Goal: Task Accomplishment & Management: Complete application form

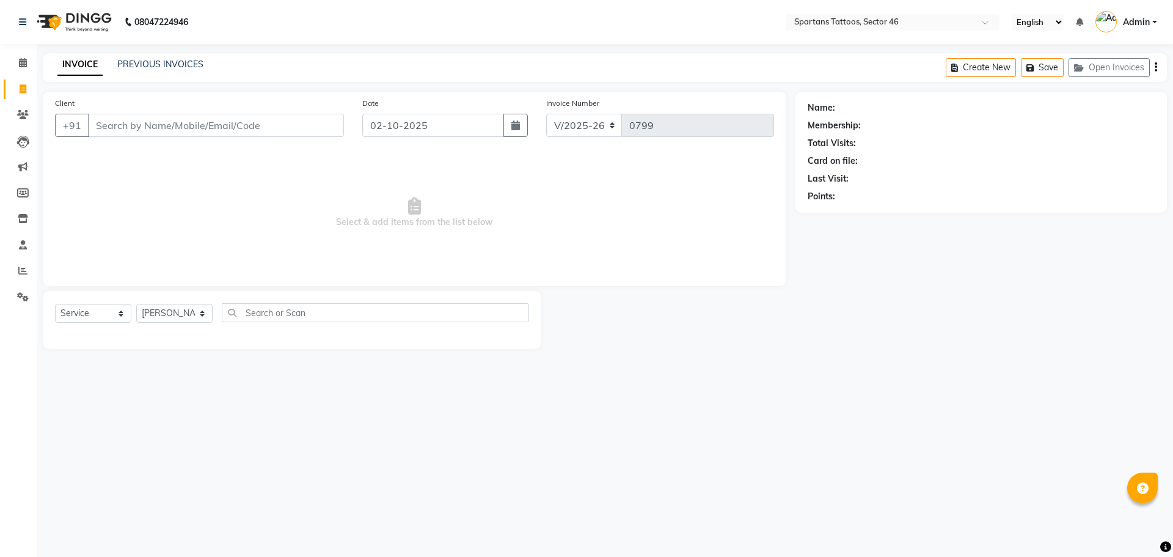
select select "6556"
select select "service"
click at [172, 123] on input "Client" at bounding box center [216, 125] width 256 height 23
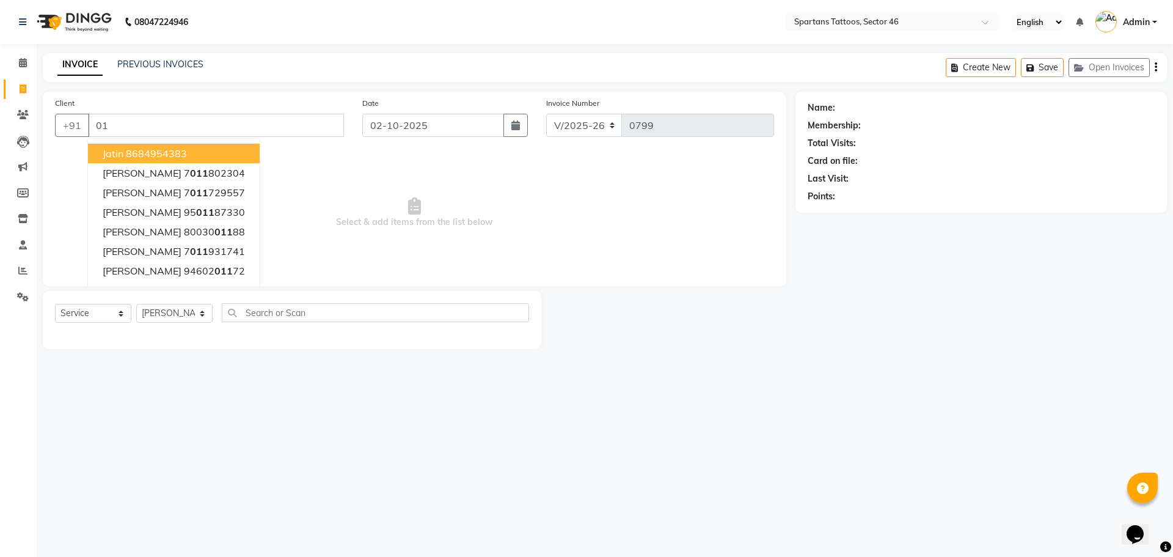
type input "0"
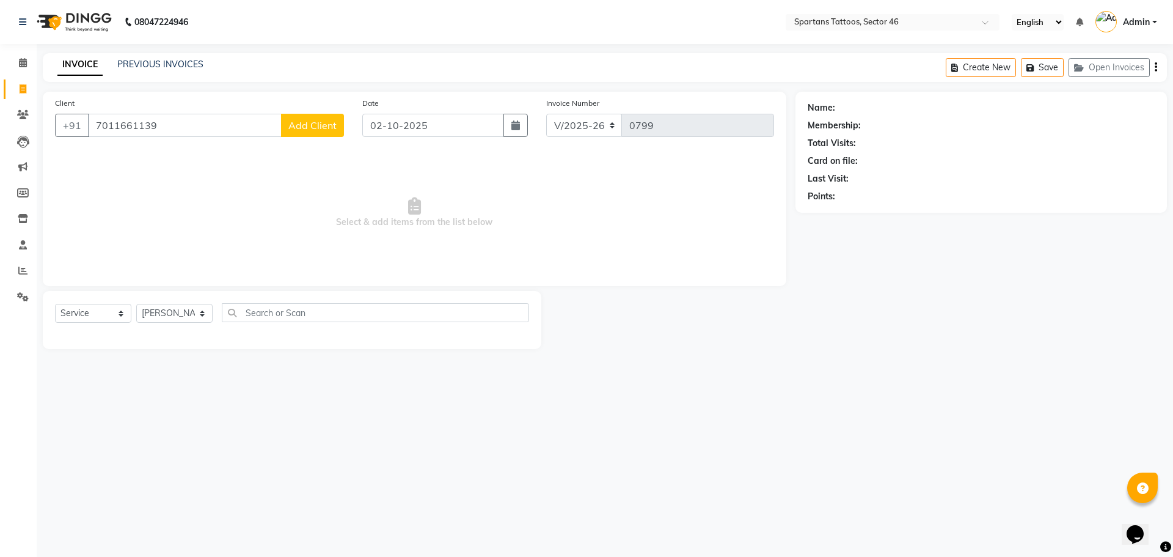
type input "7011661139"
click at [331, 131] on button "Add Client" at bounding box center [312, 125] width 63 height 23
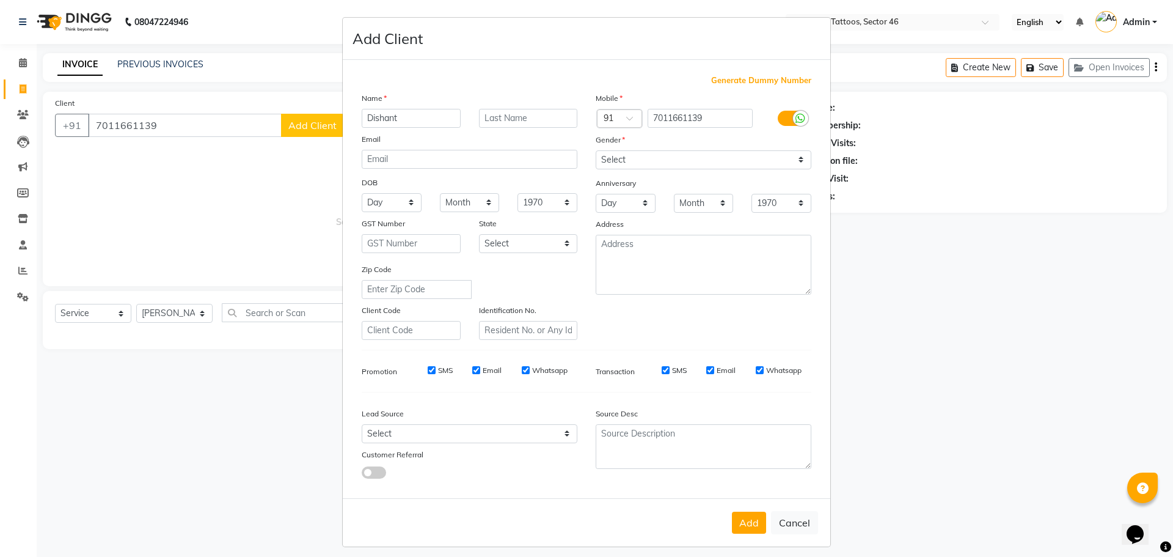
type input "Dishant"
type input "[PERSON_NAME]"
drag, startPoint x: 667, startPoint y: 160, endPoint x: 670, endPoint y: 167, distance: 8.2
click at [667, 160] on select "Select [DEMOGRAPHIC_DATA] [DEMOGRAPHIC_DATA] Other Prefer Not To Say" at bounding box center [704, 159] width 216 height 19
select select "[DEMOGRAPHIC_DATA]"
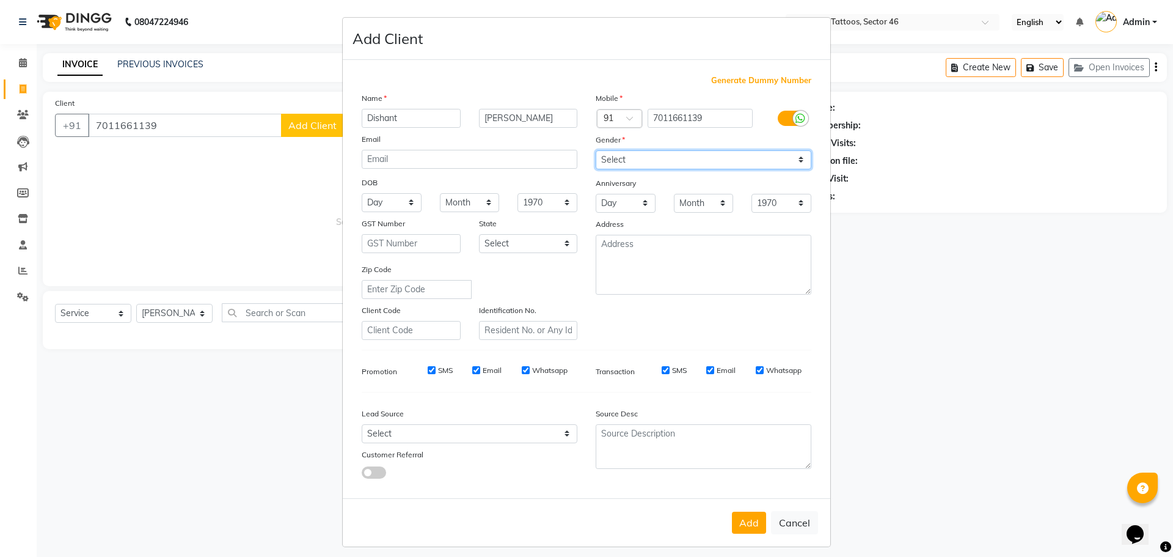
click at [596, 150] on select "Select [DEMOGRAPHIC_DATA] [DEMOGRAPHIC_DATA] Other Prefer Not To Say" at bounding box center [704, 159] width 216 height 19
click at [525, 431] on select "Select Walk-in Referral Internet Friend Word of Mouth Advertisement Facebook Ju…" at bounding box center [470, 433] width 216 height 19
select select "46589"
click at [362, 424] on select "Select Walk-in Referral Internet Friend Word of Mouth Advertisement Facebook Ju…" at bounding box center [470, 433] width 216 height 19
click at [737, 521] on button "Add" at bounding box center [749, 522] width 34 height 22
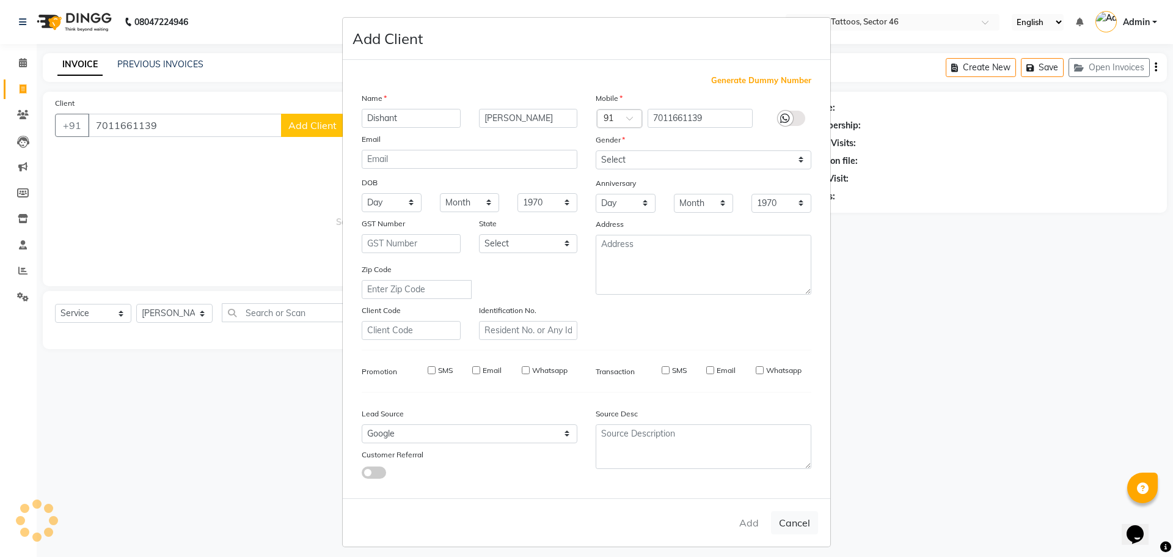
select select
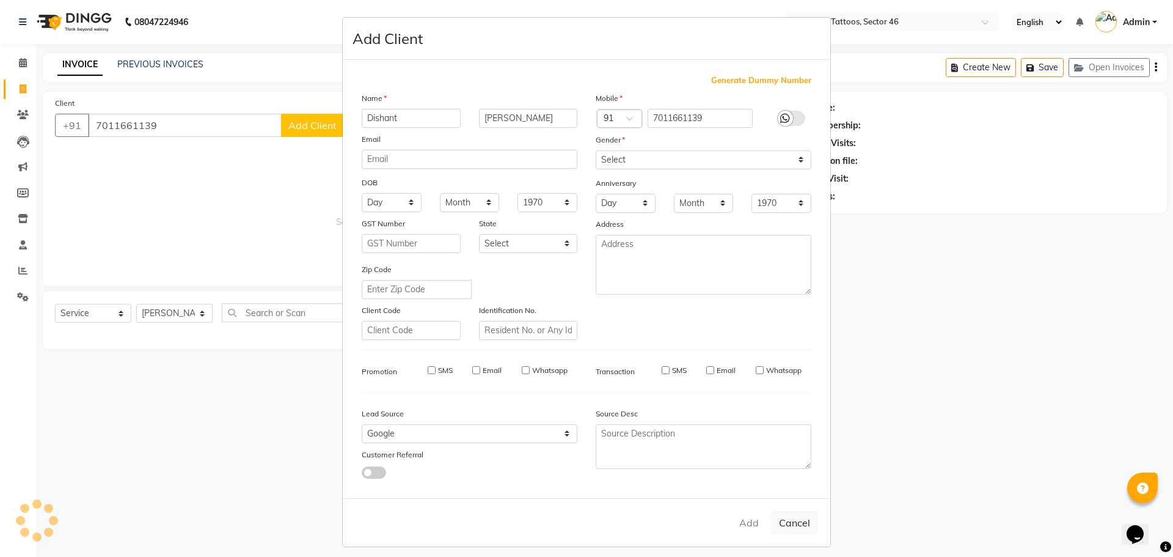
select select
checkbox input "false"
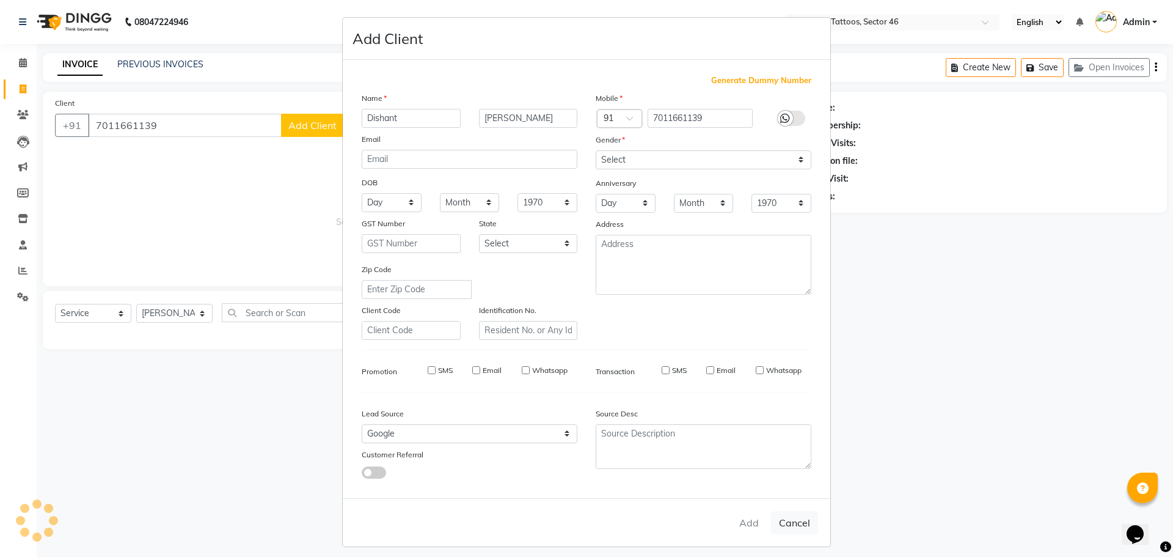
checkbox input "false"
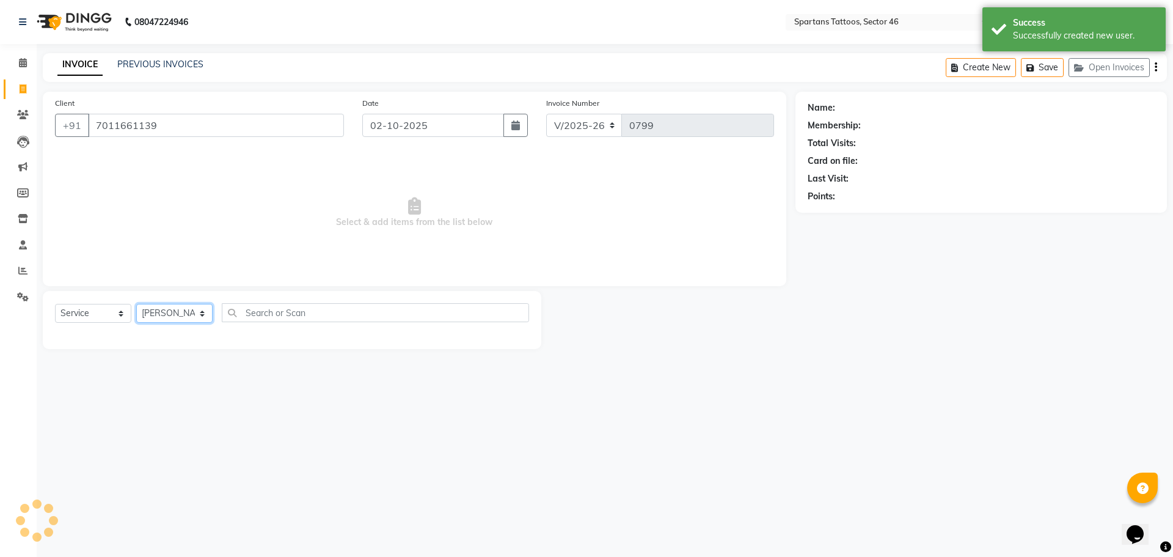
click at [196, 312] on select "[PERSON_NAME] [PERSON_NAME] [PERSON_NAME]" at bounding box center [174, 313] width 76 height 19
select select "58256"
click at [136, 304] on select "[PERSON_NAME] [PERSON_NAME] [PERSON_NAME]" at bounding box center [174, 313] width 76 height 19
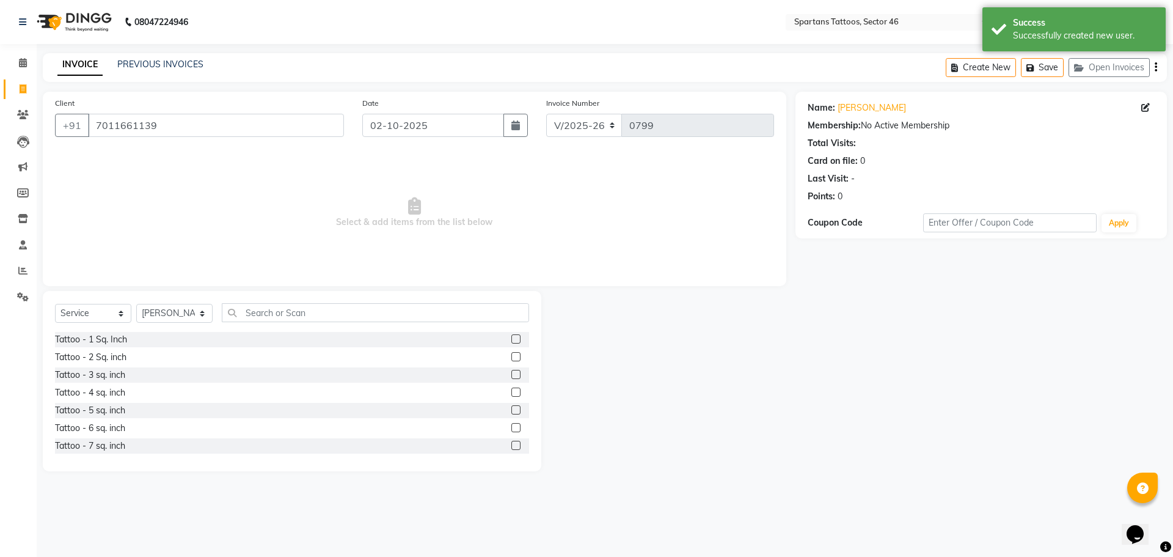
click at [511, 373] on label at bounding box center [515, 374] width 9 height 9
click at [511, 373] on input "checkbox" at bounding box center [515, 375] width 8 height 8
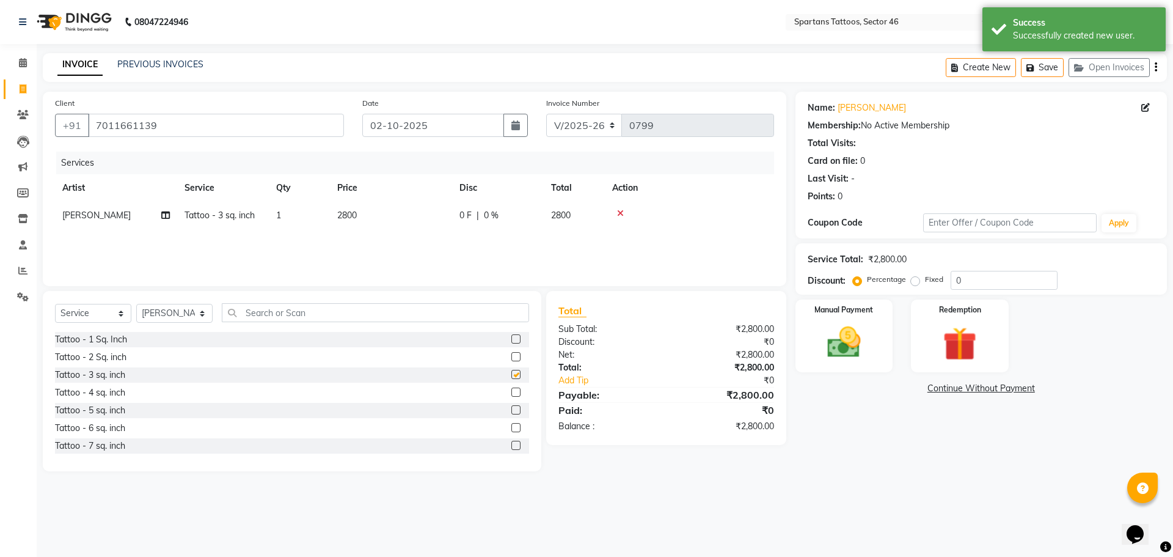
checkbox input "false"
click at [846, 335] on img at bounding box center [844, 342] width 57 height 40
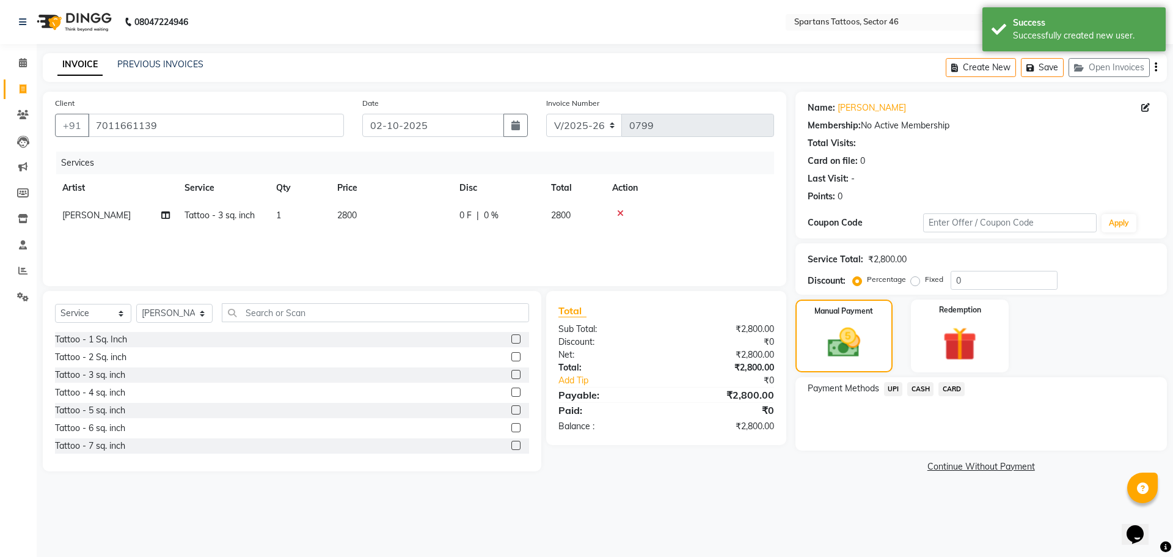
click at [891, 387] on span "UPI" at bounding box center [893, 389] width 19 height 14
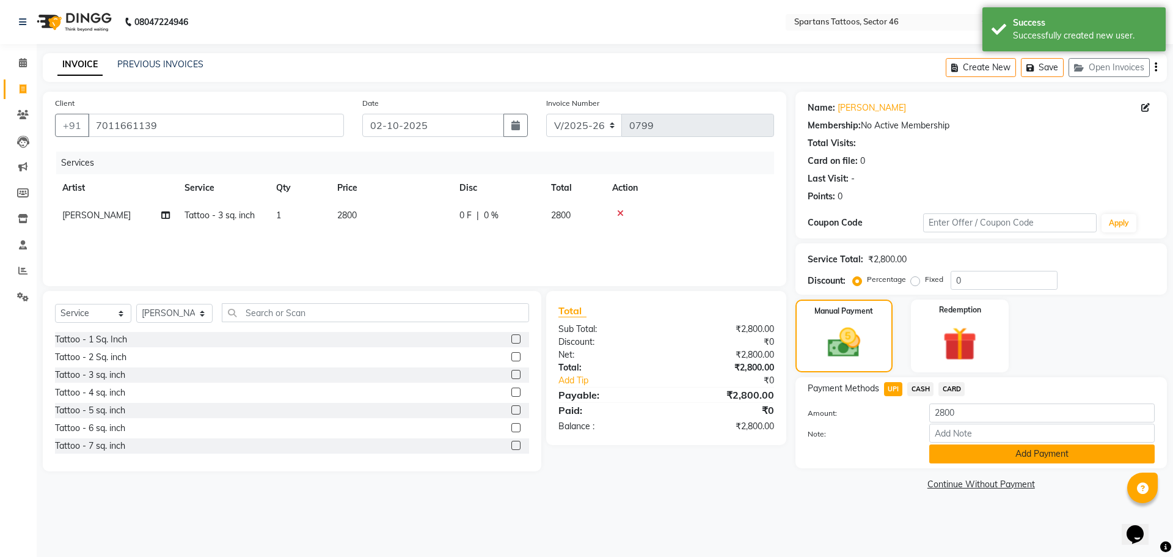
click at [994, 459] on button "Add Payment" at bounding box center [1041, 453] width 225 height 19
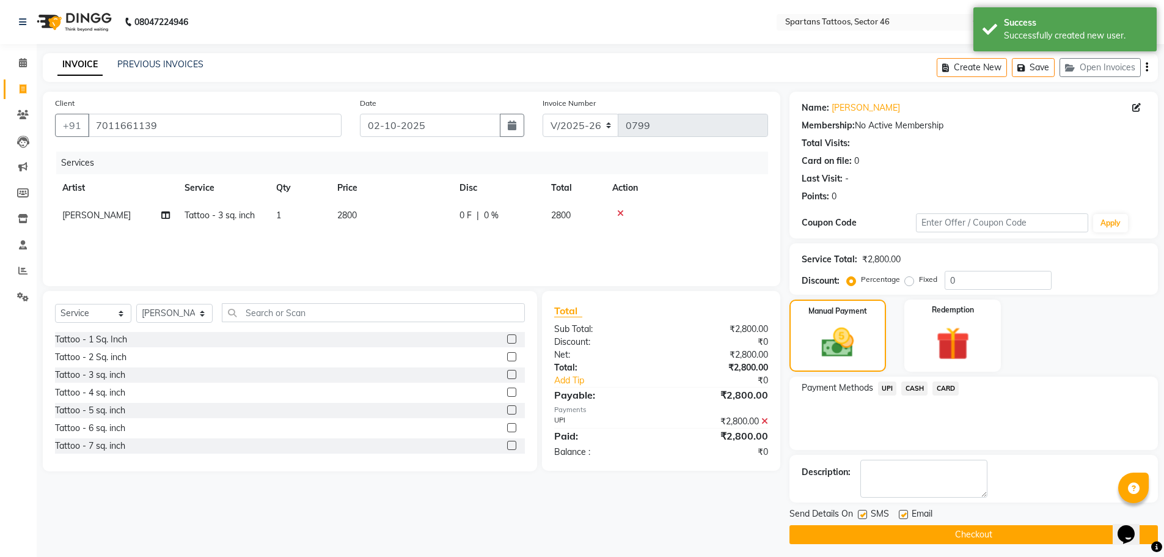
click at [996, 531] on button "Checkout" at bounding box center [973, 534] width 368 height 19
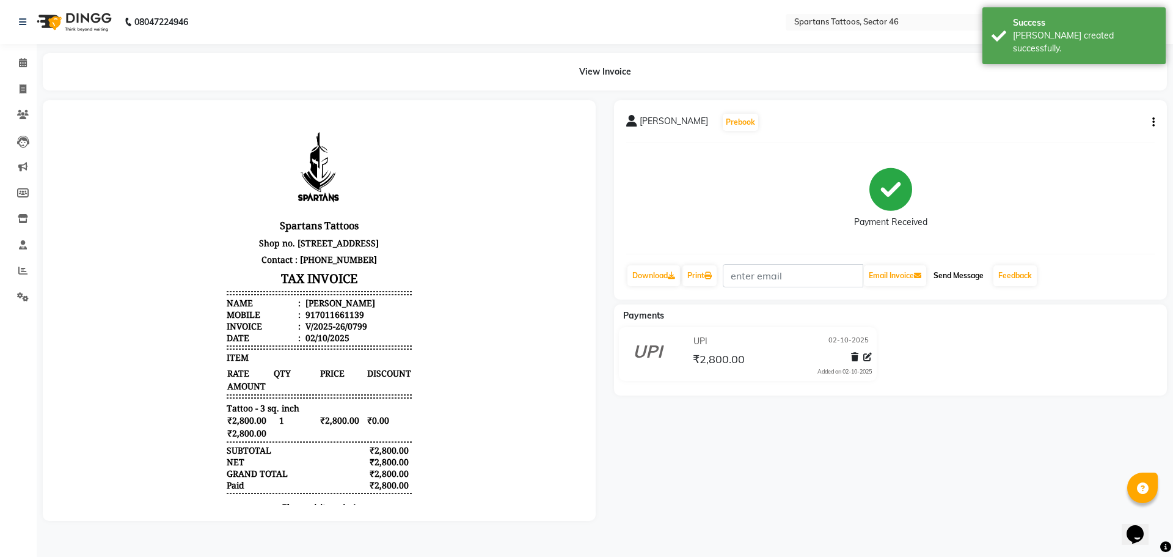
click at [971, 272] on button "Send Message" at bounding box center [959, 275] width 60 height 21
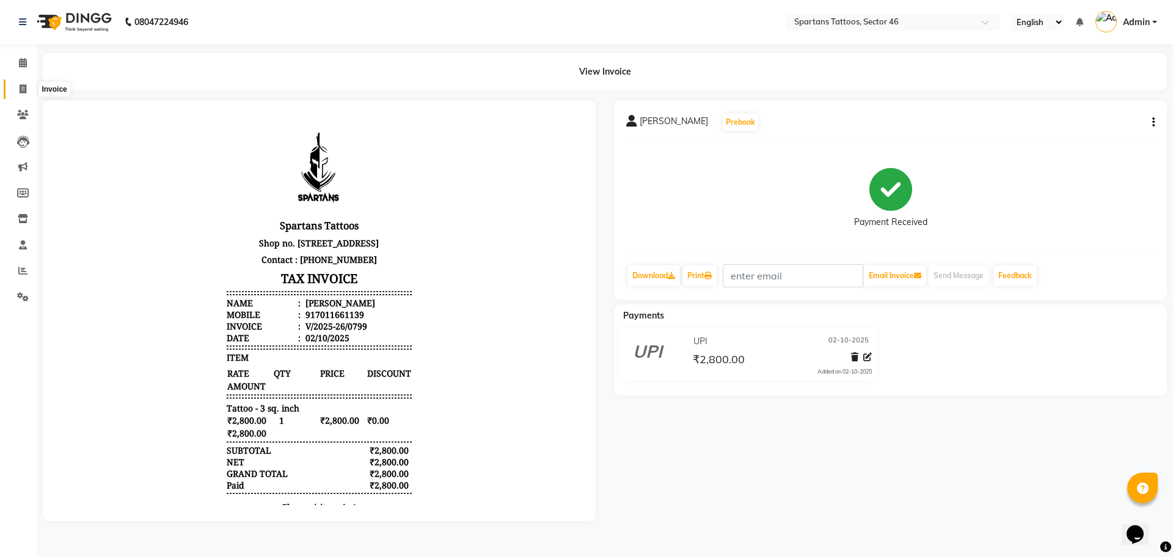
click at [30, 90] on span at bounding box center [22, 89] width 21 height 14
select select "6556"
select select "service"
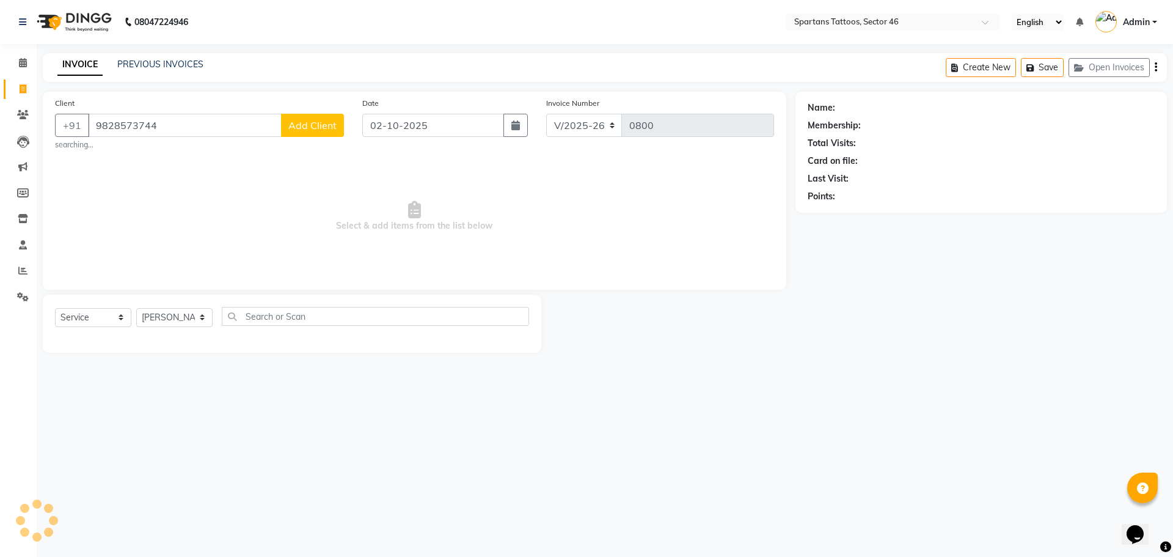
type input "9828573744"
click at [295, 116] on button "Add Client" at bounding box center [312, 125] width 63 height 23
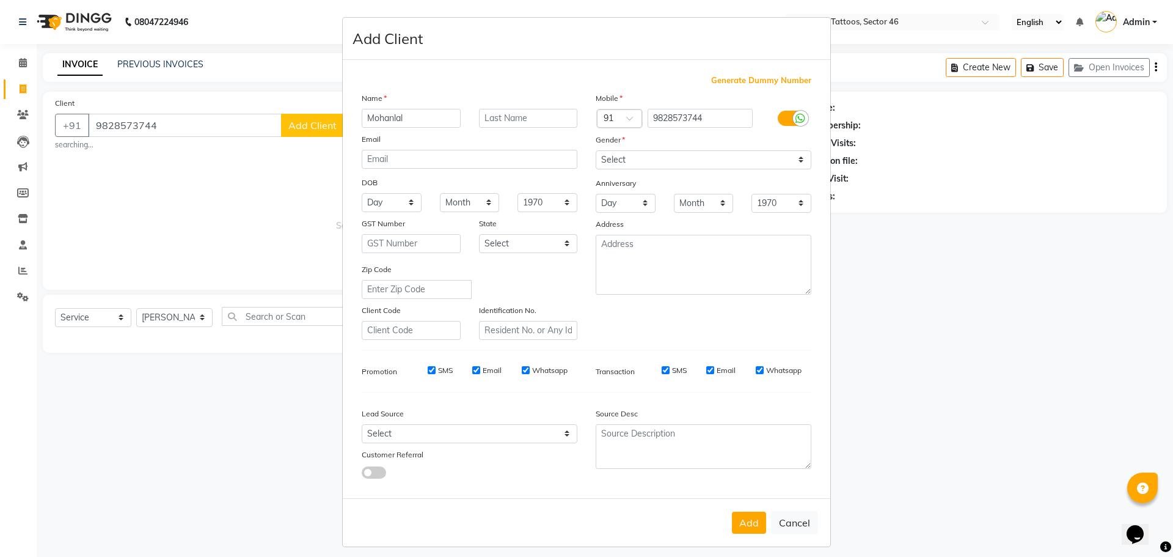
type input "Mohanlal"
type input "[PERSON_NAME]"
click at [739, 159] on select "Select [DEMOGRAPHIC_DATA] [DEMOGRAPHIC_DATA] Other Prefer Not To Say" at bounding box center [704, 159] width 216 height 19
select select "[DEMOGRAPHIC_DATA]"
click at [596, 150] on select "Select [DEMOGRAPHIC_DATA] [DEMOGRAPHIC_DATA] Other Prefer Not To Say" at bounding box center [704, 159] width 216 height 19
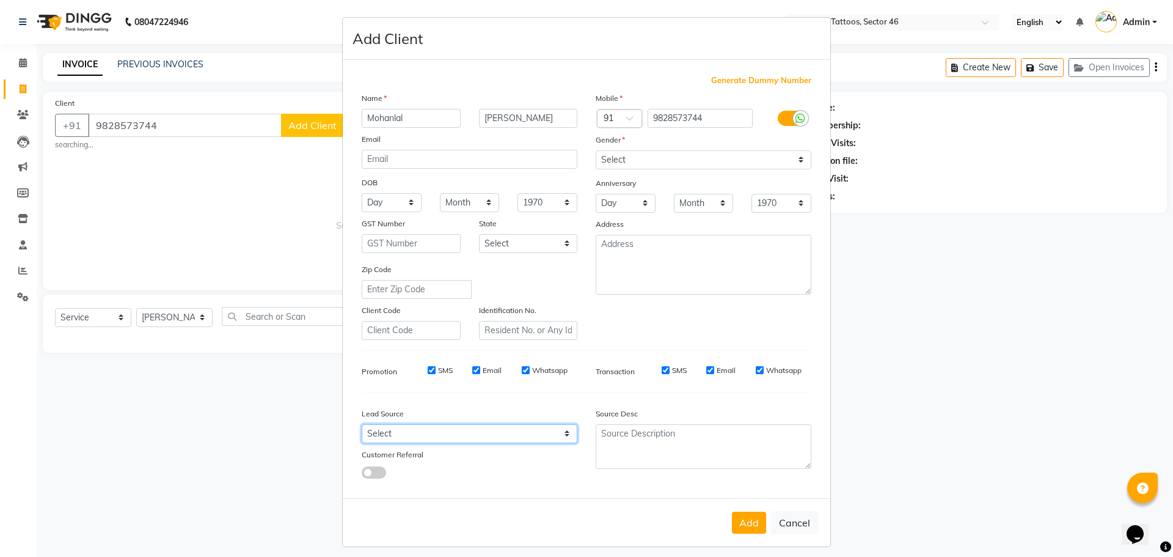
click at [527, 434] on select "Select Walk-in Referral Internet Friend Word of Mouth Advertisement Facebook Ju…" at bounding box center [470, 433] width 216 height 19
select select "46589"
click at [362, 424] on select "Select Walk-in Referral Internet Friend Word of Mouth Advertisement Facebook Ju…" at bounding box center [470, 433] width 216 height 19
click at [734, 517] on button "Add" at bounding box center [749, 522] width 34 height 22
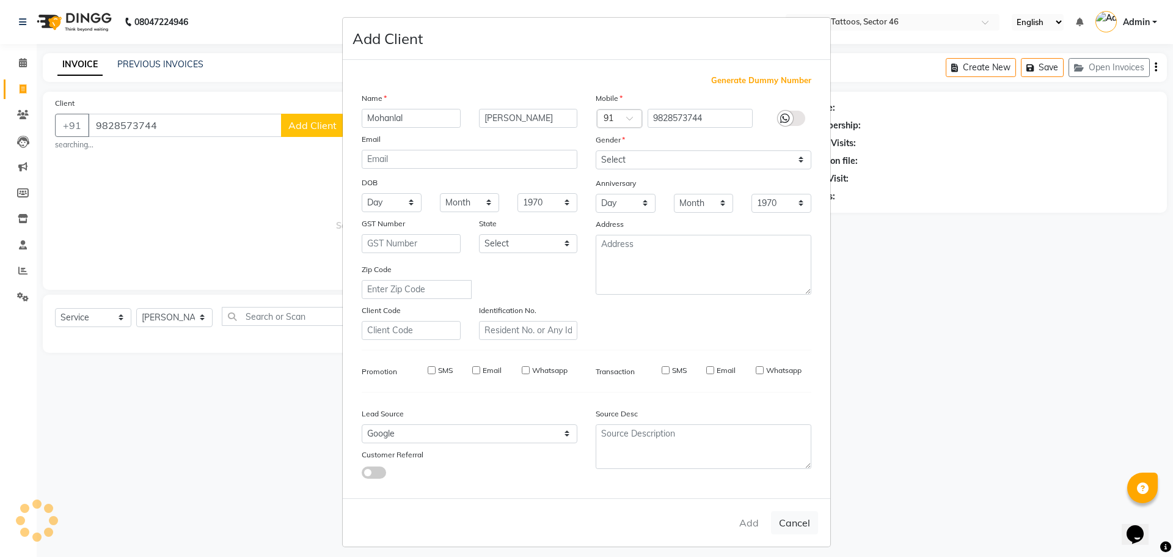
select select
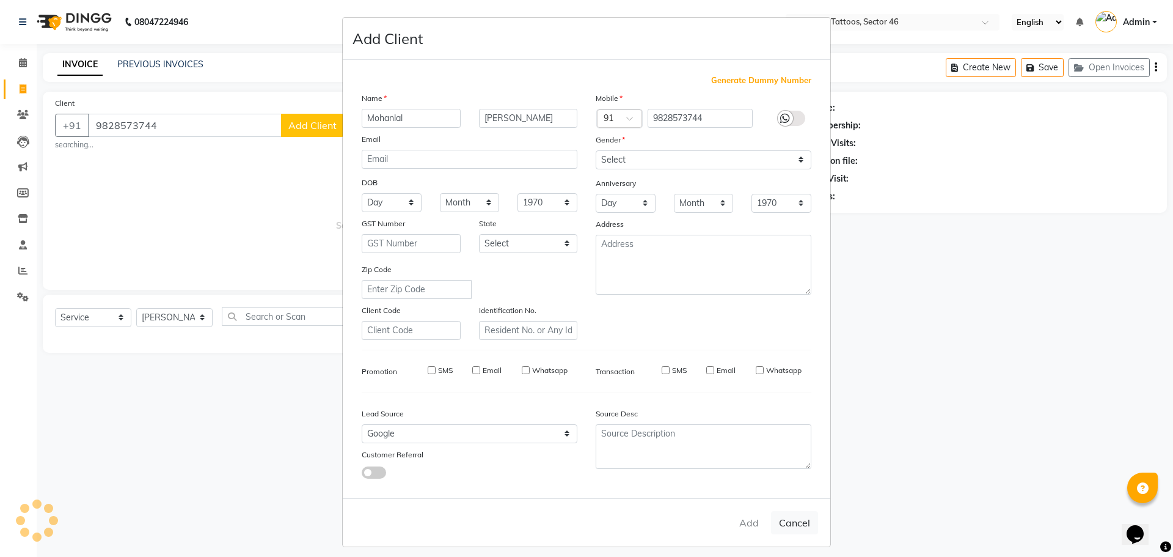
select select
checkbox input "false"
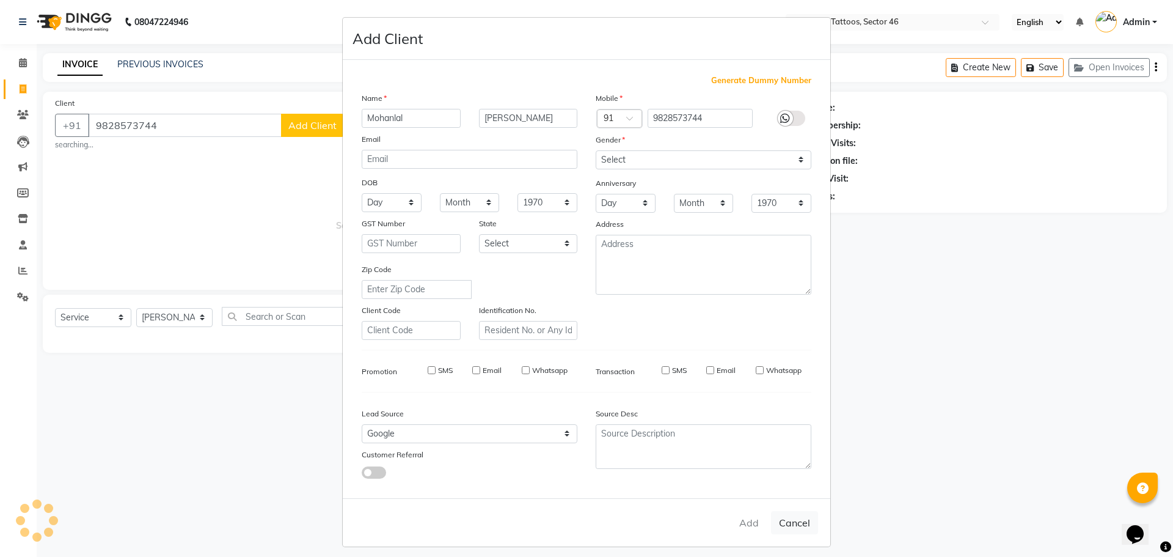
checkbox input "false"
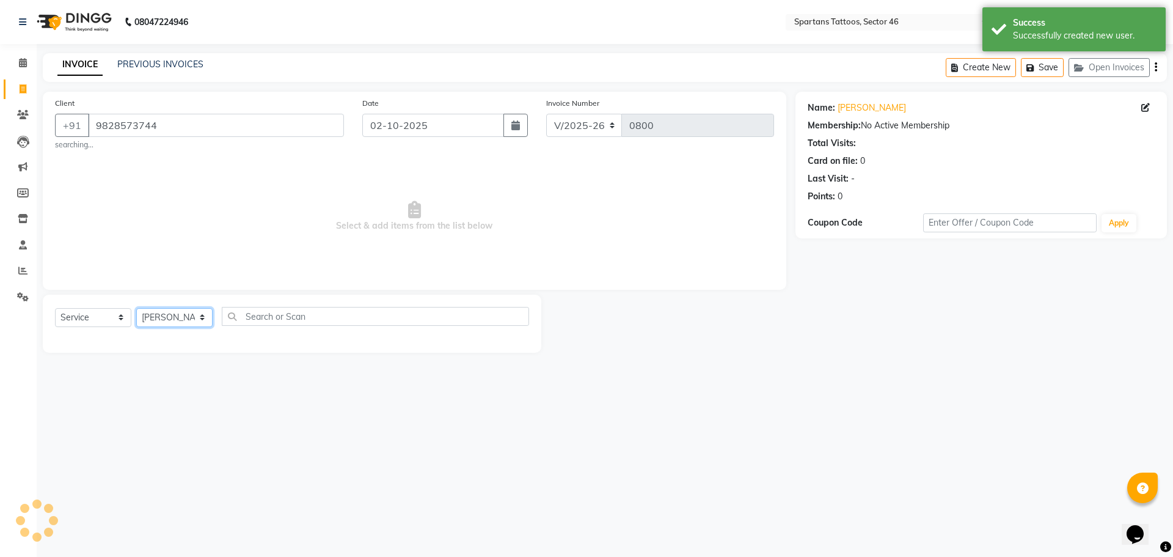
click at [170, 321] on select "[PERSON_NAME] [PERSON_NAME] [PERSON_NAME]" at bounding box center [174, 317] width 76 height 19
click at [136, 308] on select "[PERSON_NAME] [PERSON_NAME] [PERSON_NAME]" at bounding box center [174, 317] width 76 height 19
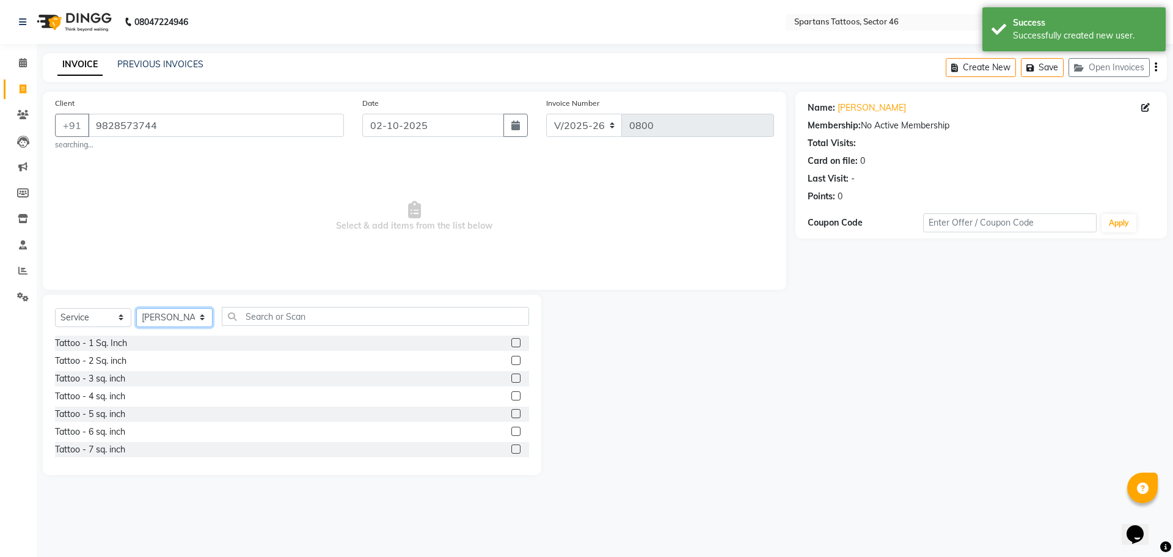
click at [183, 312] on select "[PERSON_NAME] [PERSON_NAME] [PERSON_NAME]" at bounding box center [174, 317] width 76 height 19
select select "58253"
click at [136, 308] on select "[PERSON_NAME] [PERSON_NAME] [PERSON_NAME]" at bounding box center [174, 317] width 76 height 19
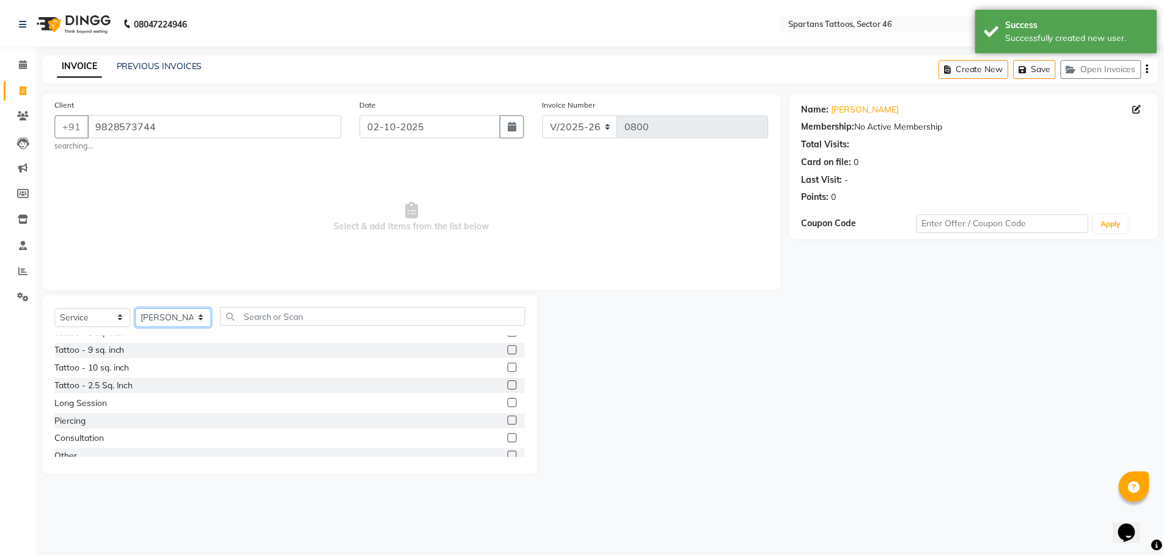
scroll to position [144, 0]
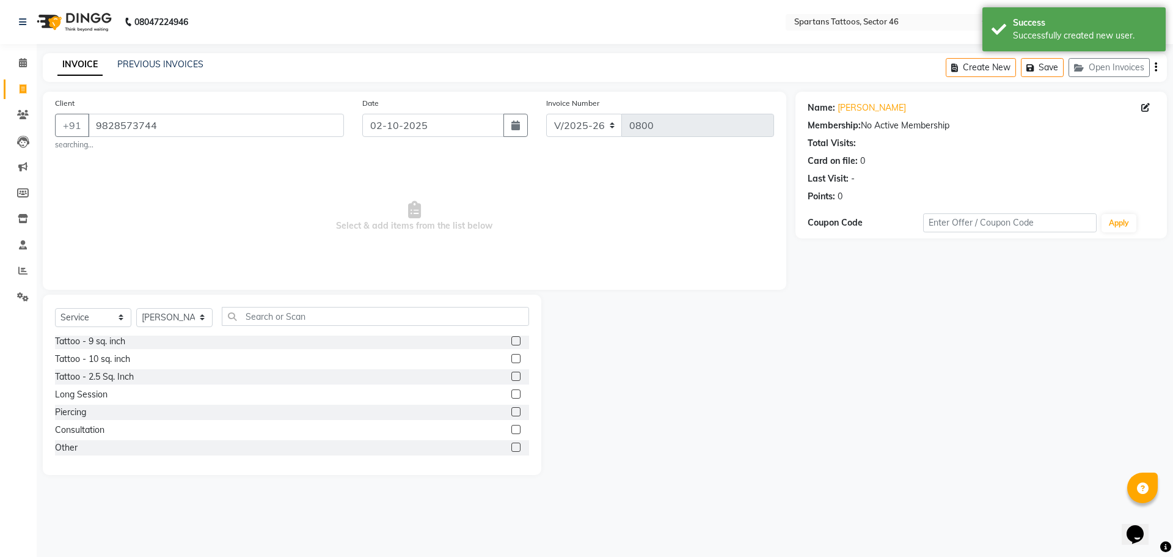
click at [511, 395] on label at bounding box center [515, 393] width 9 height 9
click at [511, 395] on input "checkbox" at bounding box center [515, 394] width 8 height 8
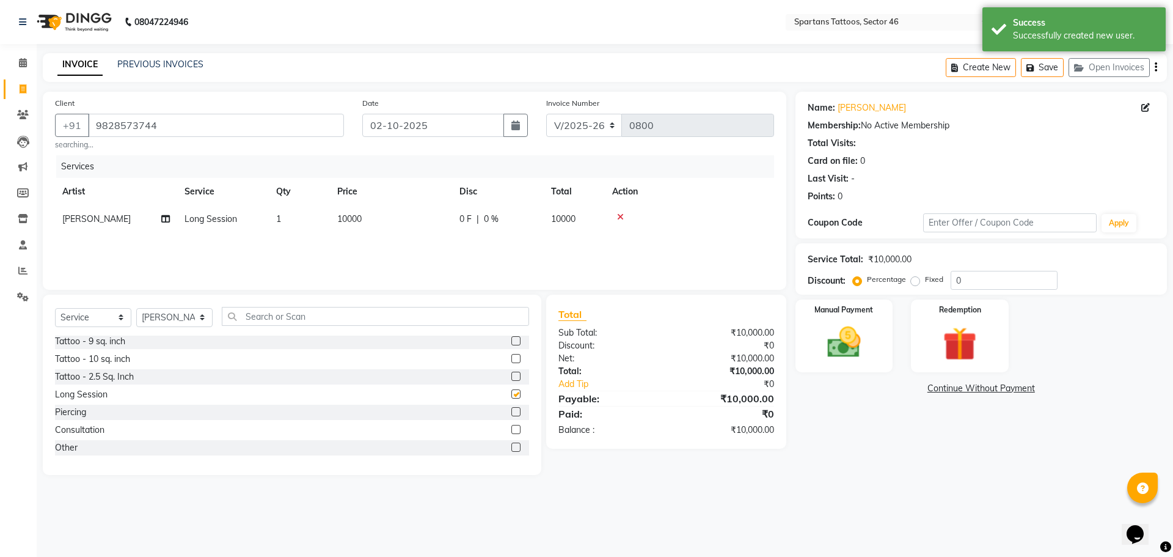
checkbox input "false"
click at [407, 208] on td "10000" at bounding box center [391, 218] width 122 height 27
select select "58253"
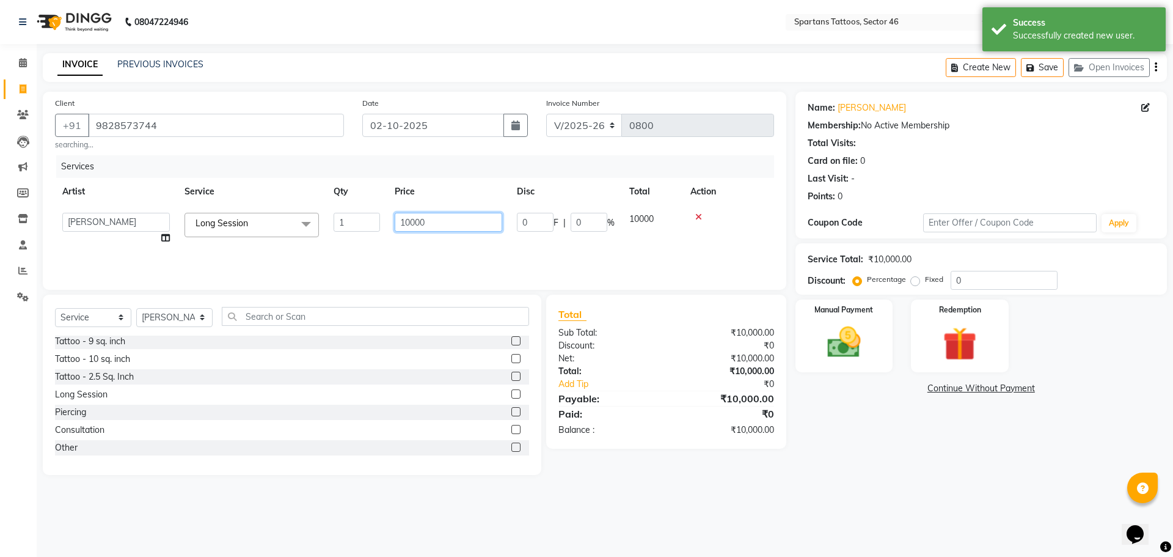
drag, startPoint x: 468, startPoint y: 230, endPoint x: 247, endPoint y: 238, distance: 220.7
click at [247, 238] on tr "[PERSON_NAME] [PERSON_NAME] [PERSON_NAME] Session x Tattoo - 1 Sq. Inch Tattoo …" at bounding box center [414, 228] width 719 height 46
type input "12000"
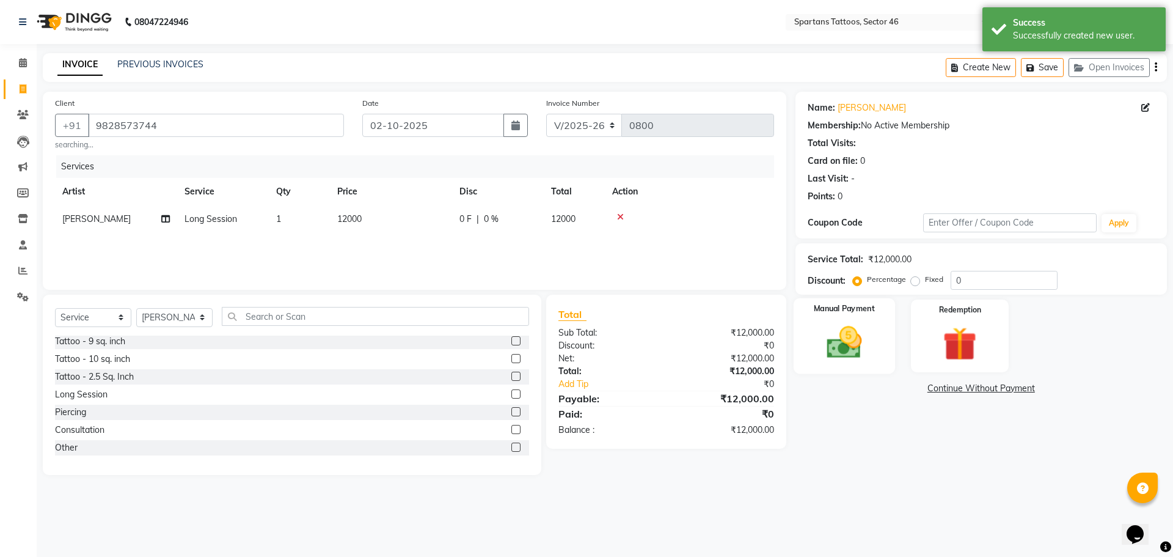
click at [838, 349] on img at bounding box center [844, 342] width 57 height 40
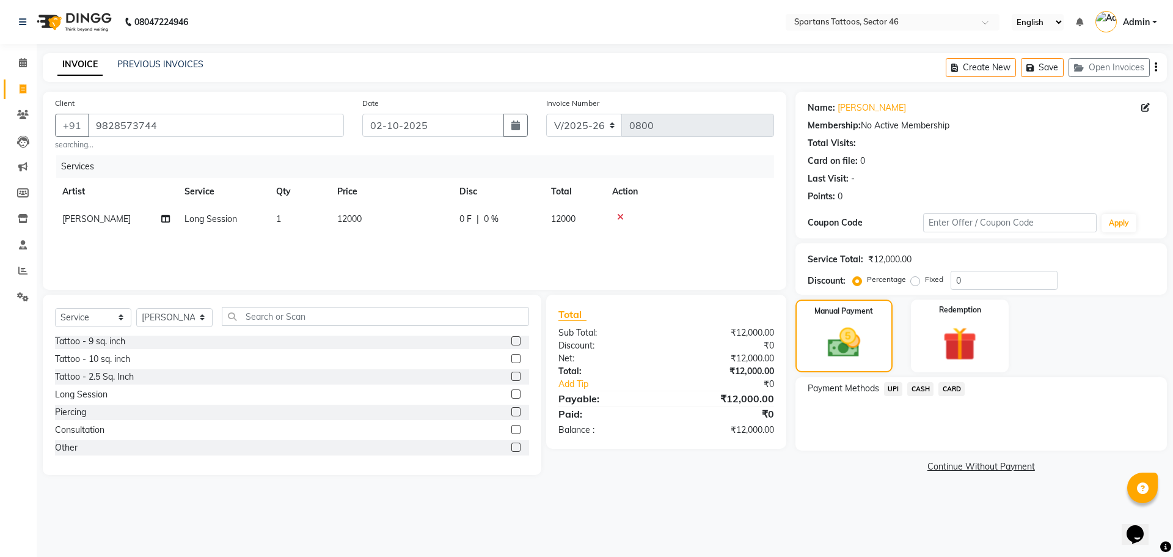
click at [893, 388] on span "UPI" at bounding box center [893, 389] width 19 height 14
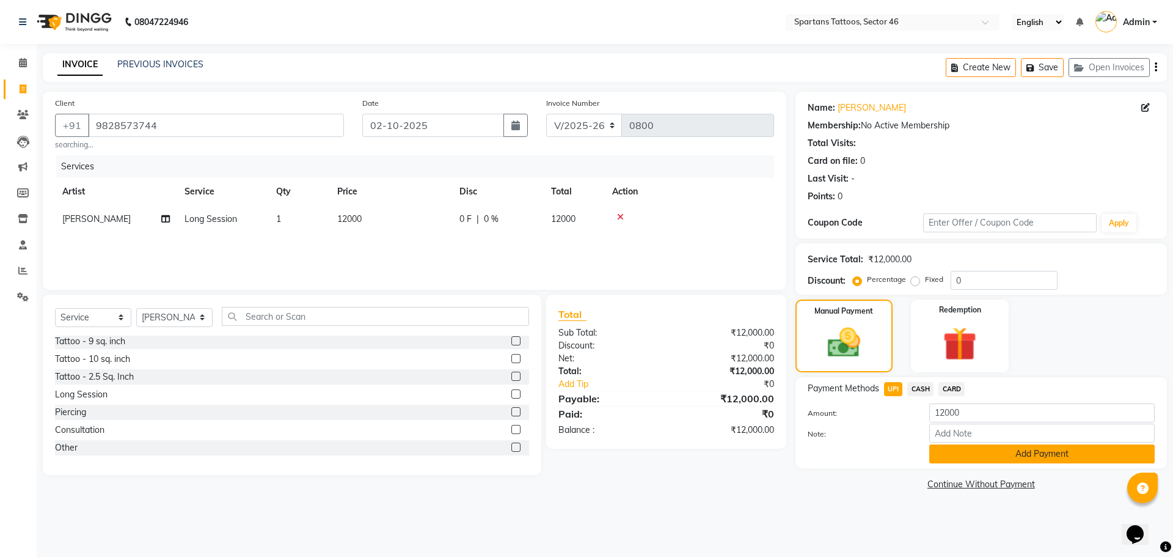
click at [1010, 455] on button "Add Payment" at bounding box center [1041, 453] width 225 height 19
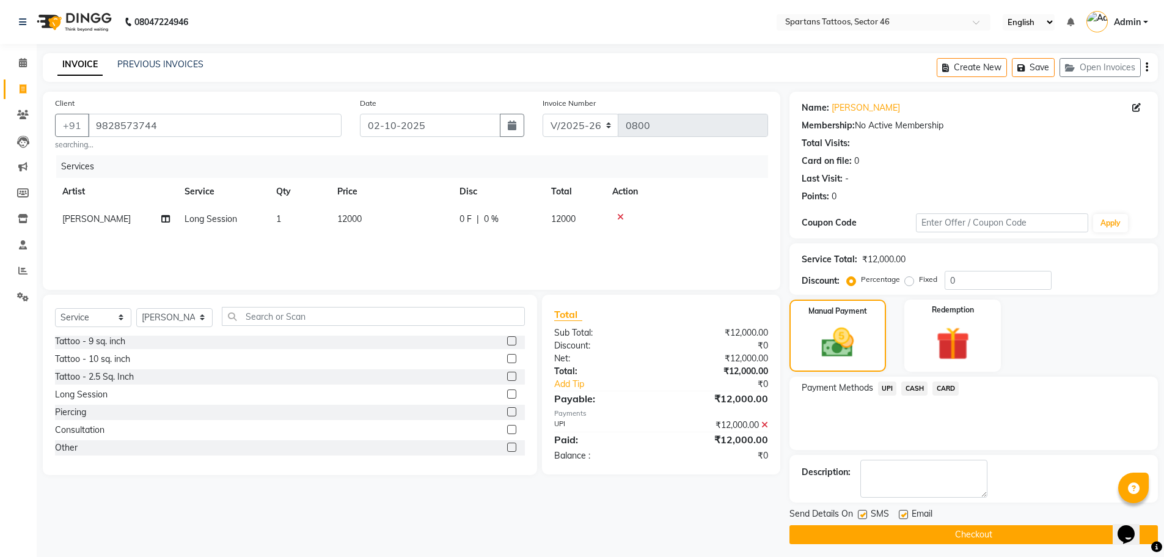
click at [994, 535] on button "Checkout" at bounding box center [973, 534] width 368 height 19
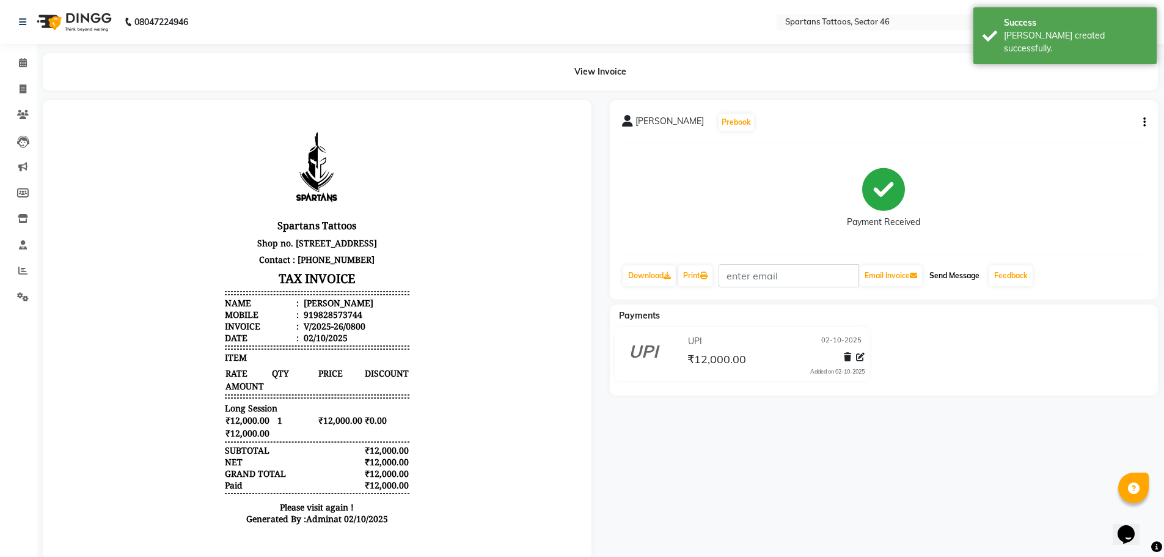
click at [938, 273] on button "Send Message" at bounding box center [954, 275] width 60 height 21
